Goal: Transaction & Acquisition: Obtain resource

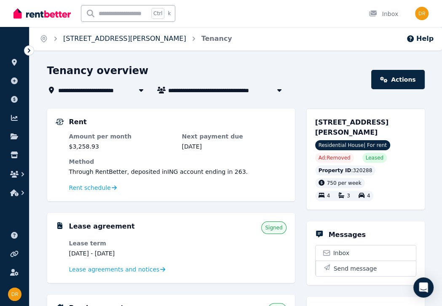
click at [72, 39] on link "[STREET_ADDRESS][PERSON_NAME]" at bounding box center [124, 39] width 123 height 8
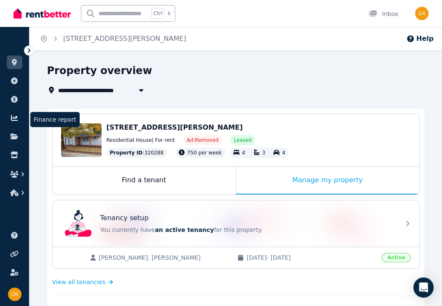
click at [13, 118] on icon at bounding box center [14, 118] width 8 height 7
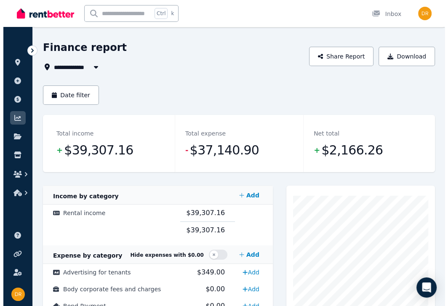
scroll to position [42, 0]
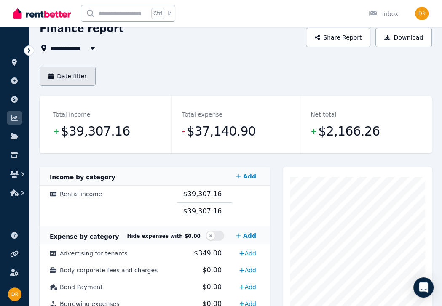
click at [72, 75] on button "Date filter" at bounding box center [68, 76] width 56 height 19
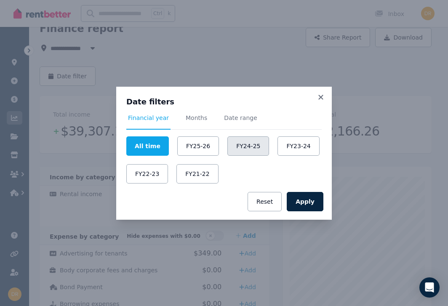
click at [231, 147] on button "FY24-25" at bounding box center [249, 146] width 42 height 19
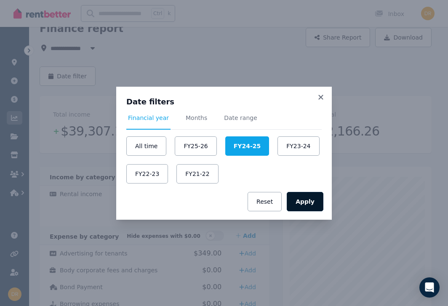
click at [303, 203] on button "Apply" at bounding box center [305, 201] width 37 height 19
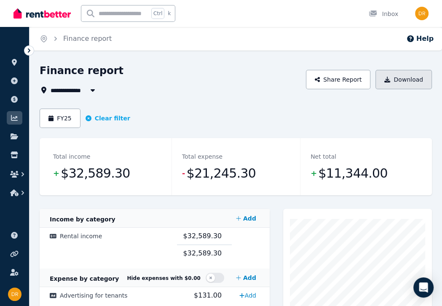
click at [402, 78] on button "Download" at bounding box center [403, 79] width 56 height 19
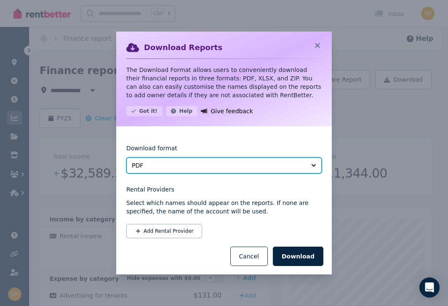
click at [316, 169] on button "PDF" at bounding box center [224, 166] width 196 height 16
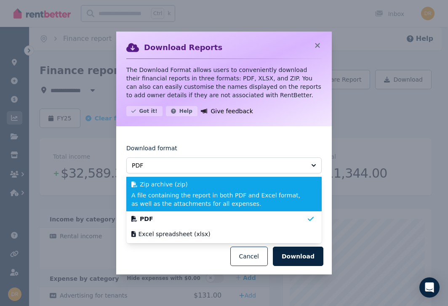
click at [296, 201] on span "A file containing the report in both PDF and Excel format, as well as the attac…" at bounding box center [218, 199] width 175 height 17
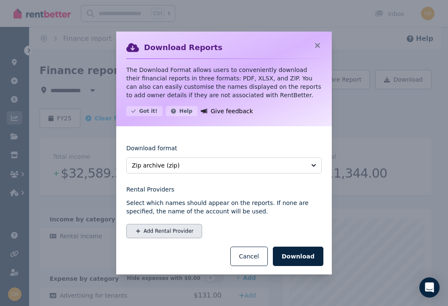
click at [143, 229] on button "Add Rental Provider" at bounding box center [164, 231] width 76 height 14
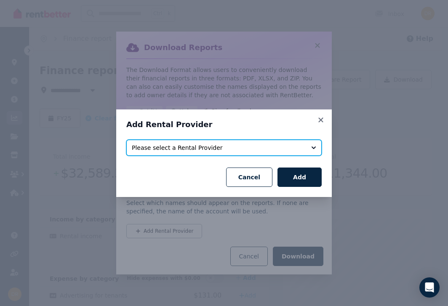
click at [234, 147] on span "Please select a Rental Provider" at bounding box center [218, 148] width 173 height 8
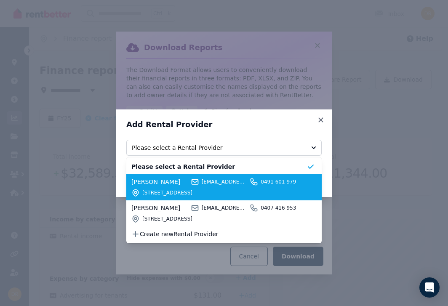
click at [178, 191] on span "200 Canterbury Road, Heathmont VIC 3135" at bounding box center [224, 193] width 164 height 7
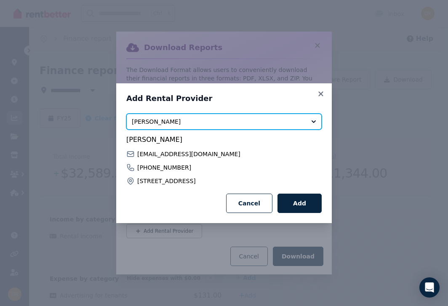
click at [252, 125] on span "Daniel Revie" at bounding box center [218, 122] width 173 height 8
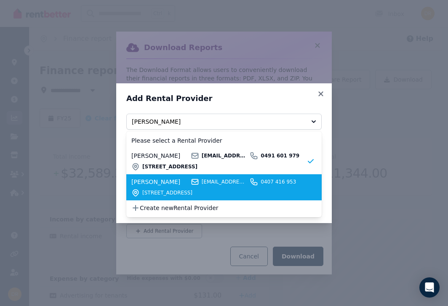
click at [175, 192] on span "200 Canterbury Road, Heathmont VIC 3135" at bounding box center [224, 193] width 164 height 7
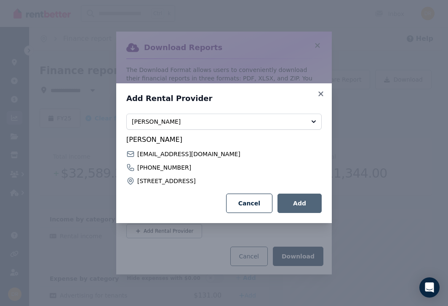
click at [302, 204] on button "Add" at bounding box center [300, 203] width 44 height 19
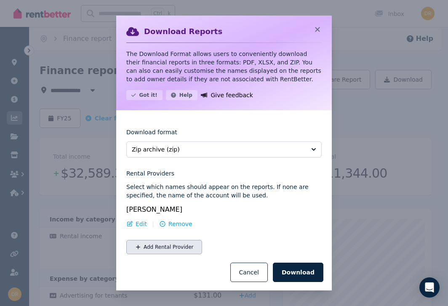
click at [170, 251] on button "Add Rental Provider" at bounding box center [164, 247] width 76 height 14
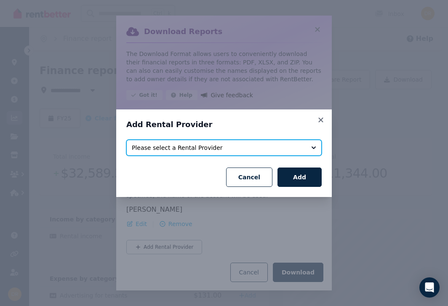
click at [179, 150] on span "Please select a Rental Provider" at bounding box center [218, 148] width 173 height 8
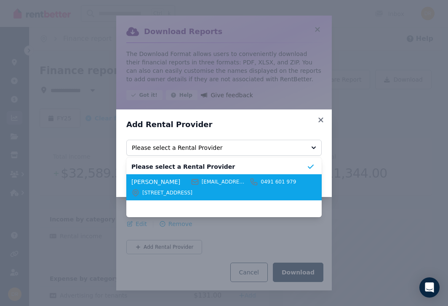
click at [163, 185] on span "Daniel Revie" at bounding box center [159, 182] width 57 height 8
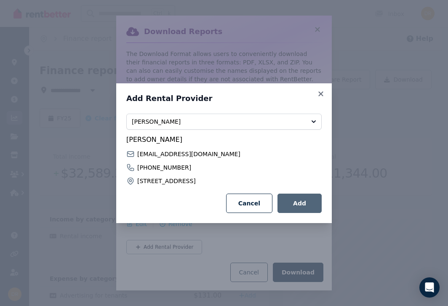
click at [300, 199] on button "Add" at bounding box center [300, 203] width 44 height 19
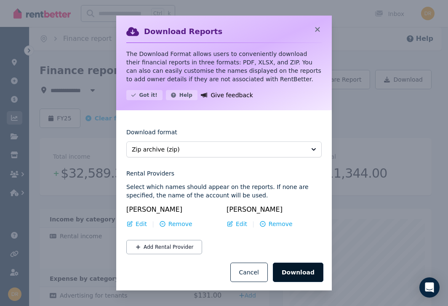
click at [303, 273] on button "Download" at bounding box center [298, 272] width 51 height 19
